Goal: Contribute content: Contribute content

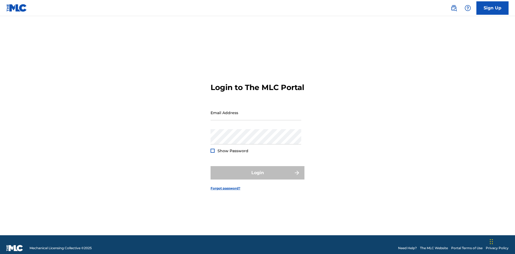
scroll to position [7, 0]
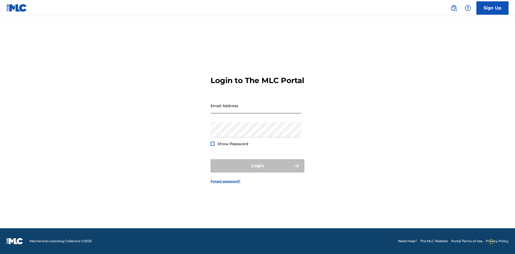
click at [256, 110] on input "Email Address" at bounding box center [256, 105] width 91 height 15
type input "[EMAIL_ADDRESS][DOMAIN_NAME]"
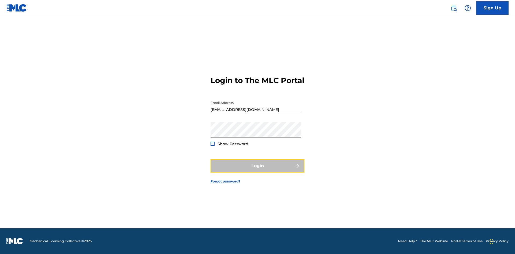
click at [258, 171] on button "Login" at bounding box center [258, 165] width 94 height 13
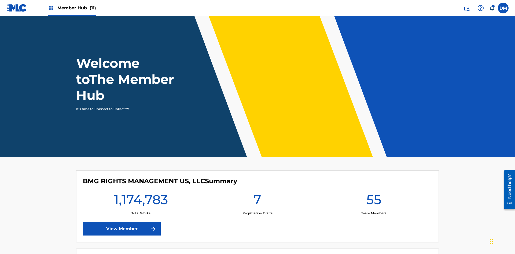
click at [72, 8] on span "Member Hub (11)" at bounding box center [76, 8] width 39 height 6
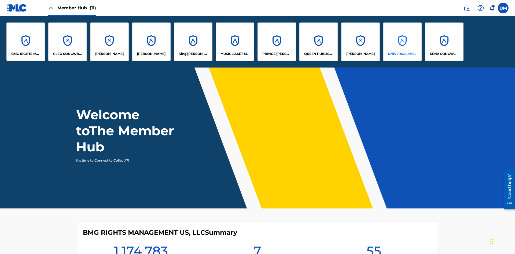
click at [402, 54] on p "UNIVERSAL MUSIC PUB GROUP" at bounding box center [402, 54] width 29 height 5
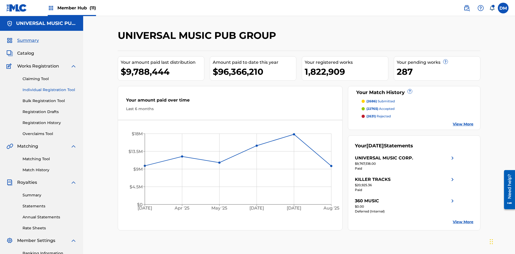
click at [50, 87] on link "Individual Registration Tool" at bounding box center [50, 90] width 54 height 6
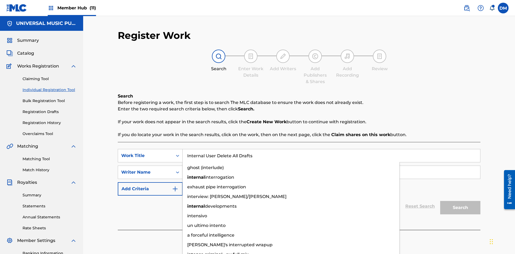
type input "Internal User Delete All Drafts"
click at [331, 166] on input "Search Form" at bounding box center [332, 172] width 298 height 13
type input "Test"
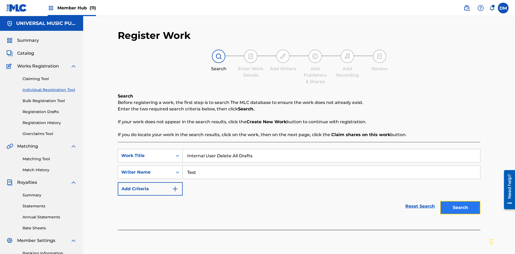
click at [460, 201] on button "Search" at bounding box center [460, 207] width 40 height 13
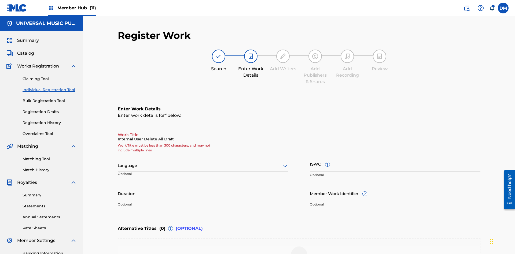
type input "Internal User Delete All Drafts"
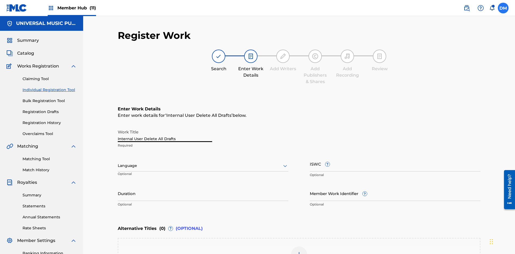
click at [503, 8] on label at bounding box center [503, 8] width 11 height 11
click at [503, 8] on input "DM Duke McTesterson duke.mctesterson@gmail.com Notification Preferences Profile…" at bounding box center [503, 8] width 0 height 0
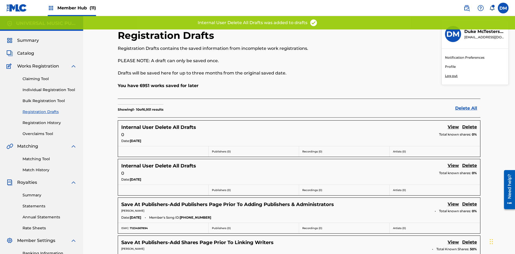
click at [451, 76] on p "Log out" at bounding box center [451, 76] width 13 height 5
click at [503, 8] on input "DM Duke McTesterson duke.mctesterson@gmail.com Notification Preferences Profile…" at bounding box center [503, 8] width 0 height 0
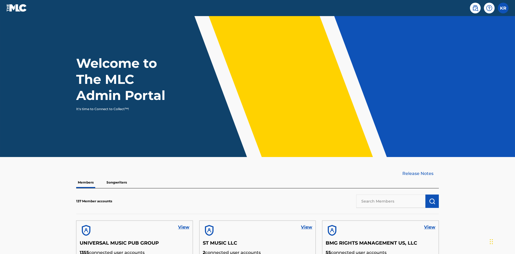
click at [391, 195] on input "text" at bounding box center [390, 201] width 69 height 13
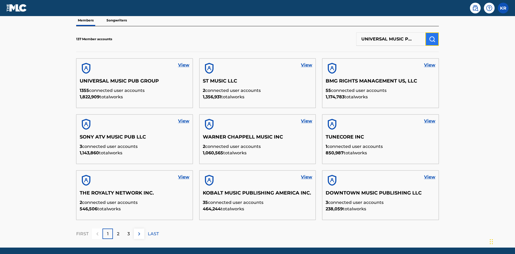
click at [432, 36] on img "submit" at bounding box center [432, 39] width 6 height 6
